Goal: Transaction & Acquisition: Book appointment/travel/reservation

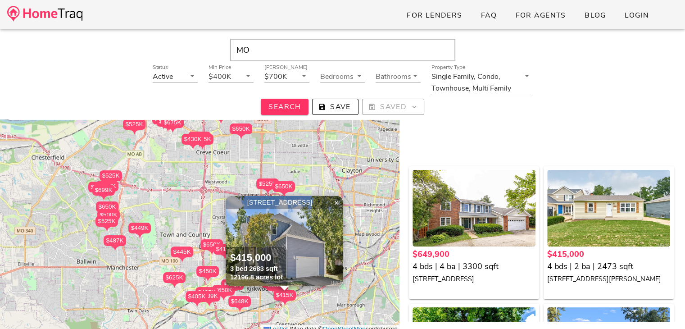
click at [527, 76] on icon at bounding box center [526, 75] width 11 height 11
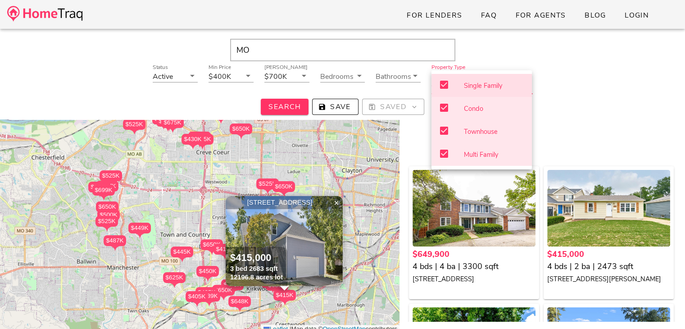
click at [560, 81] on div "Status Active Min Price $400K Max Price $700K Bedrooms Bathrooms Property Type …" at bounding box center [342, 90] width 668 height 50
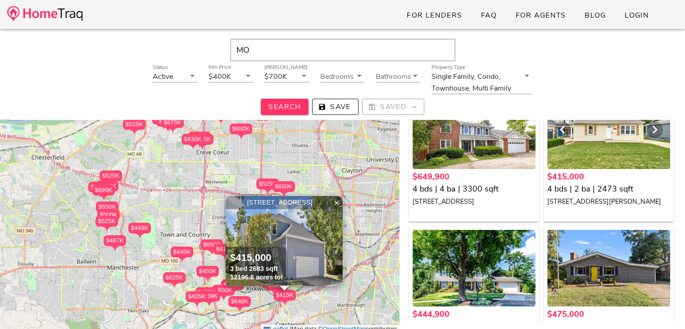
scroll to position [80, 0]
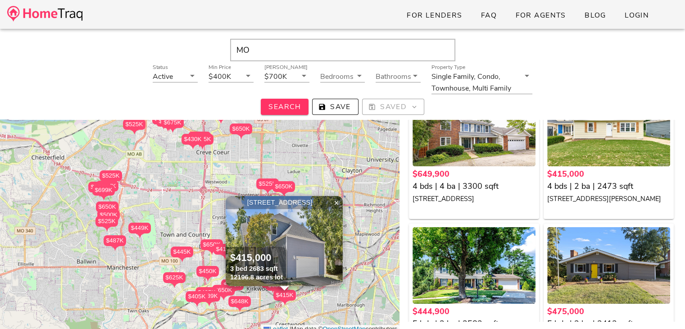
click at [581, 71] on div "Status Active Min Price $400K Max Price $700K Bedrooms Bathrooms Property Type …" at bounding box center [342, 90] width 668 height 50
click at [492, 82] on div "Single Family, Condo, Townhouse, Multi Family" at bounding box center [475, 81] width 88 height 23
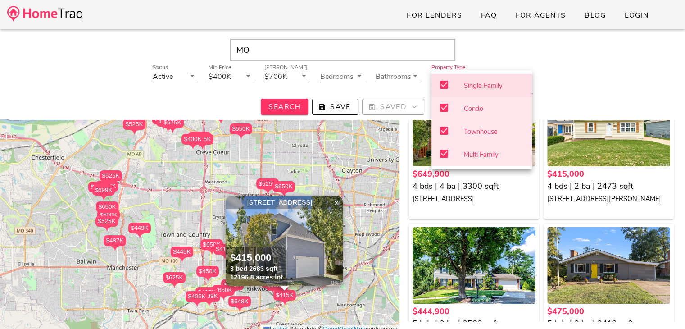
click at [590, 83] on div "Status Active Min Price $400K Max Price $700K Bedrooms Bathrooms Property Type …" at bounding box center [342, 90] width 668 height 50
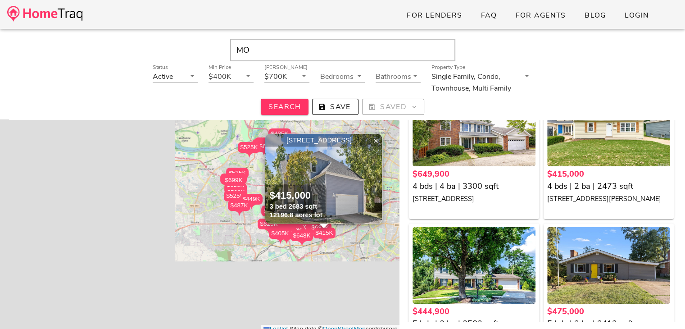
scroll to position [89, 0]
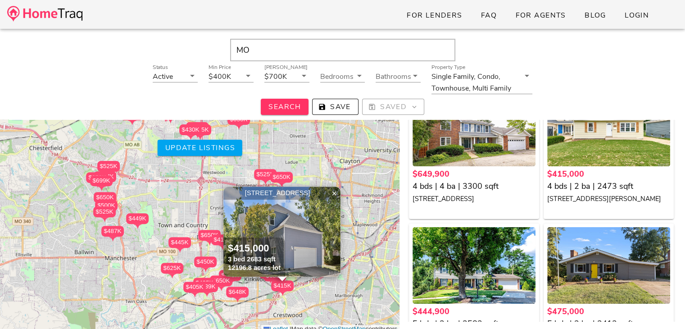
drag, startPoint x: 219, startPoint y: 237, endPoint x: 72, endPoint y: 284, distance: 154.0
click at [72, 284] on div "$650K $415K $445K $475K $450K $525K $415K $430K $665K $430K $449K $625K $585K $…" at bounding box center [199, 210] width 399 height 248
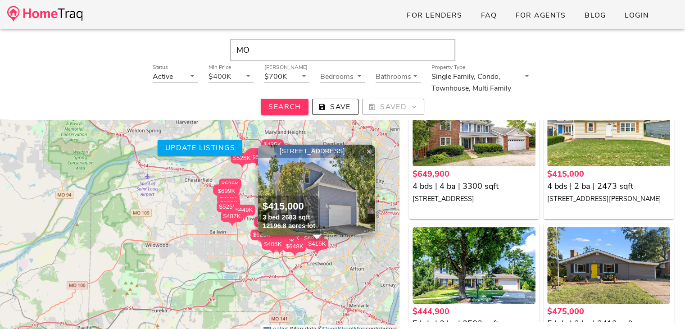
scroll to position [68, 0]
click at [406, 108] on span "Saved" at bounding box center [393, 107] width 47 height 10
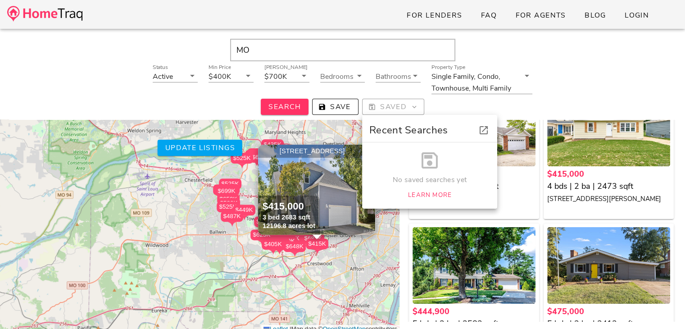
click at [471, 105] on div "Search Save Saved" at bounding box center [342, 107] width 668 height 16
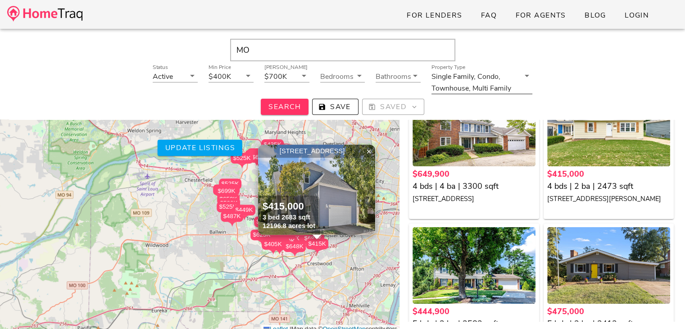
click at [528, 76] on icon at bounding box center [526, 75] width 11 height 11
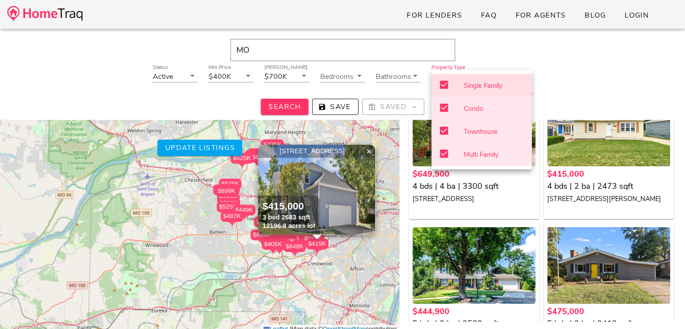
scroll to position [97, 0]
click at [573, 77] on div "Status Active Min Price $400K Max Price $700K Bedrooms Bathrooms Property Type …" at bounding box center [342, 90] width 668 height 50
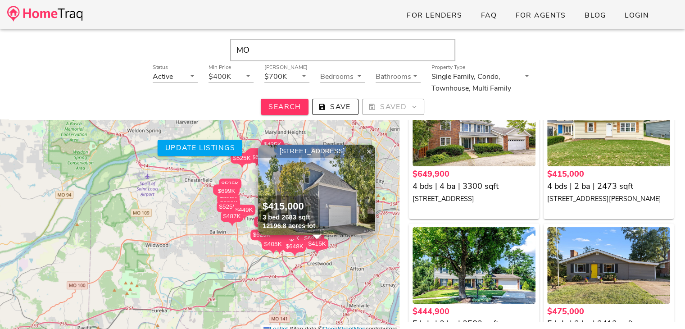
scroll to position [72, 0]
click at [572, 175] on div "$415,000" at bounding box center [608, 174] width 123 height 12
